Goal: Task Accomplishment & Management: Manage account settings

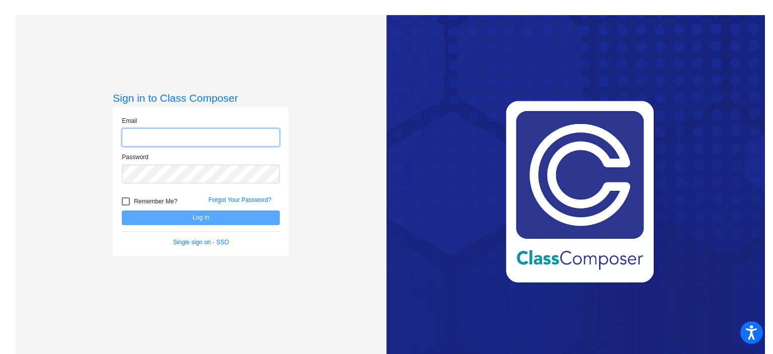
type input "[EMAIL_ADDRESS][DOMAIN_NAME]"
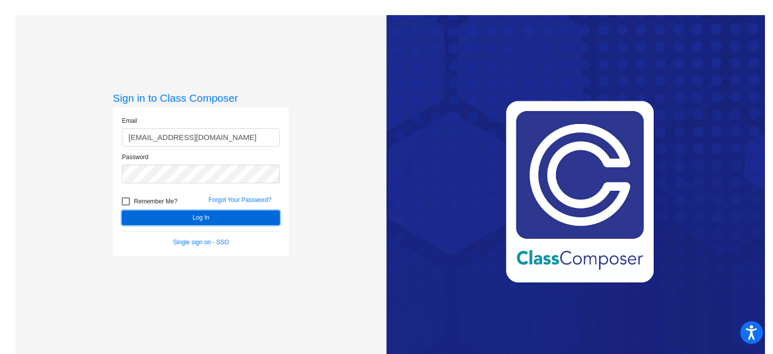
click at [164, 215] on button "Log In" at bounding box center [201, 217] width 158 height 15
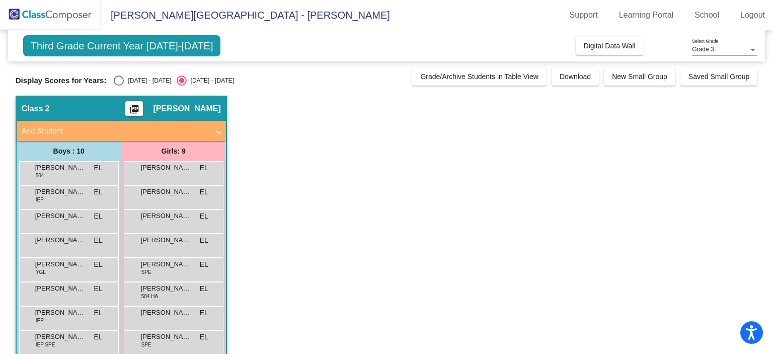
scroll to position [64, 0]
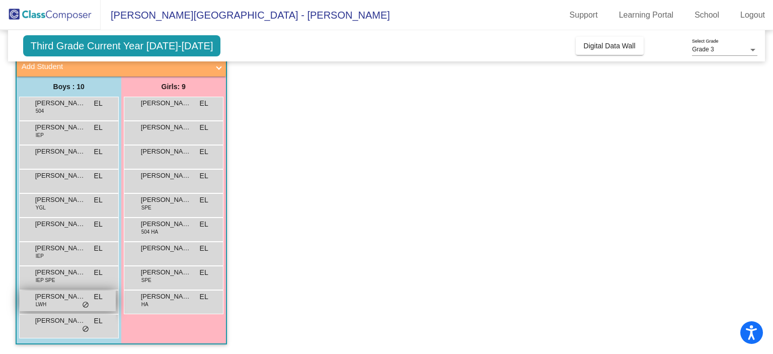
click at [57, 303] on div "[PERSON_NAME] LWH EL lock do_not_disturb_alt" at bounding box center [68, 300] width 96 height 21
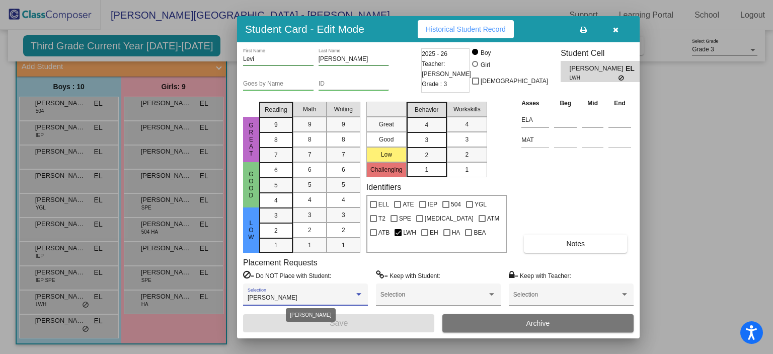
click at [356, 295] on div at bounding box center [358, 294] width 9 height 7
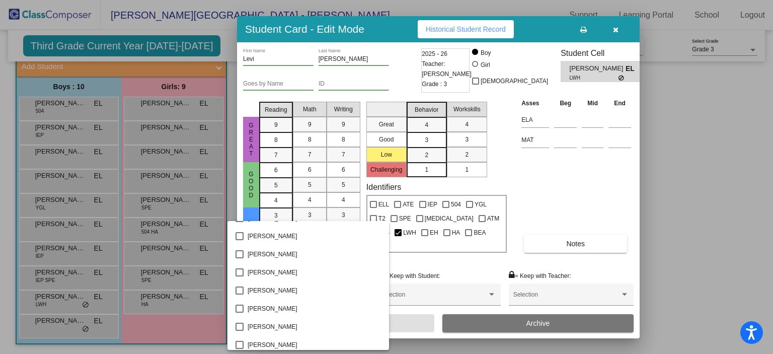
scroll to position [815, 0]
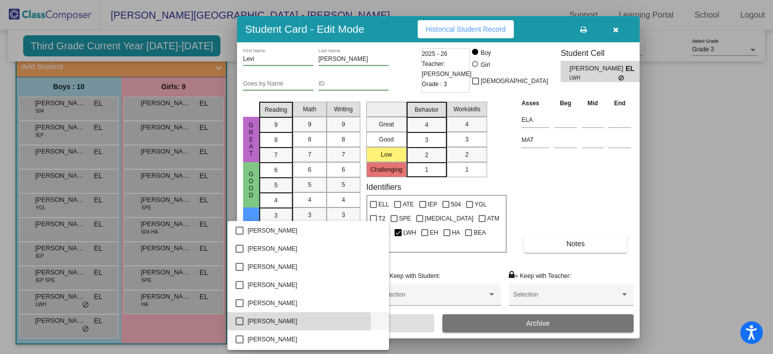
click at [242, 322] on mat-pseudo-checkbox at bounding box center [240, 321] width 8 height 8
click at [558, 195] on div at bounding box center [386, 177] width 773 height 354
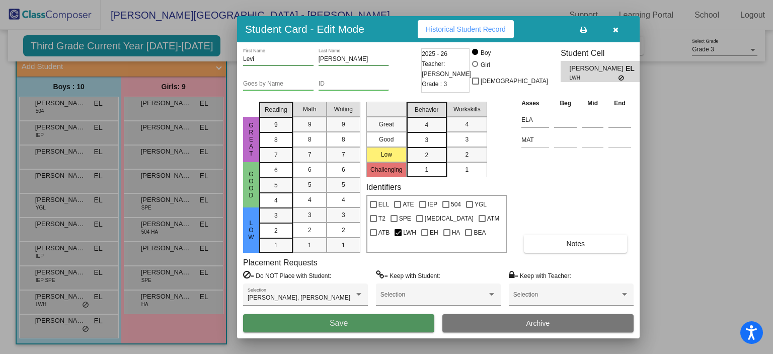
click at [402, 324] on button "Save" at bounding box center [338, 323] width 191 height 18
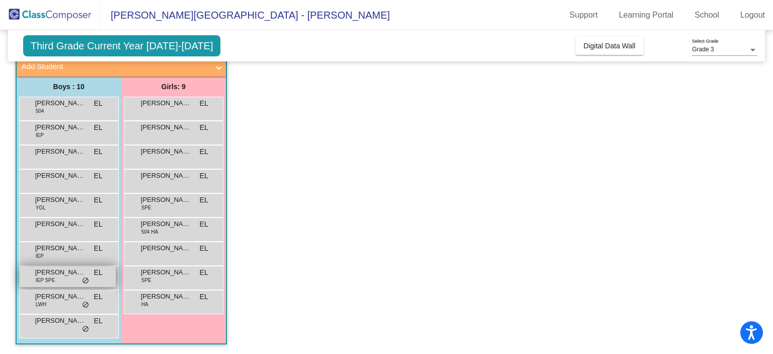
click at [76, 279] on div "[PERSON_NAME] IEP SPE EL lock do_not_disturb_alt" at bounding box center [68, 276] width 96 height 21
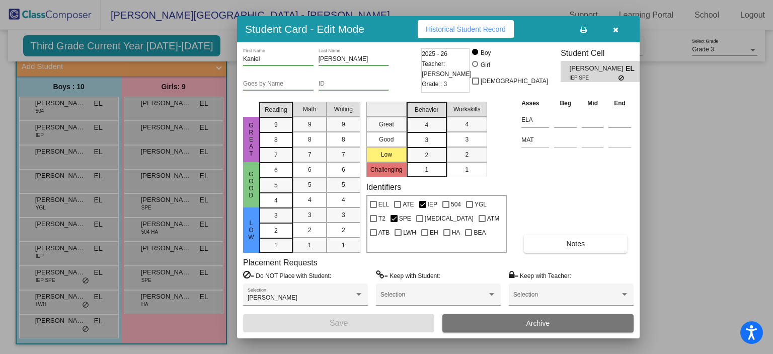
click at [669, 185] on div at bounding box center [386, 177] width 773 height 354
